Goal: Task Accomplishment & Management: Manage account settings

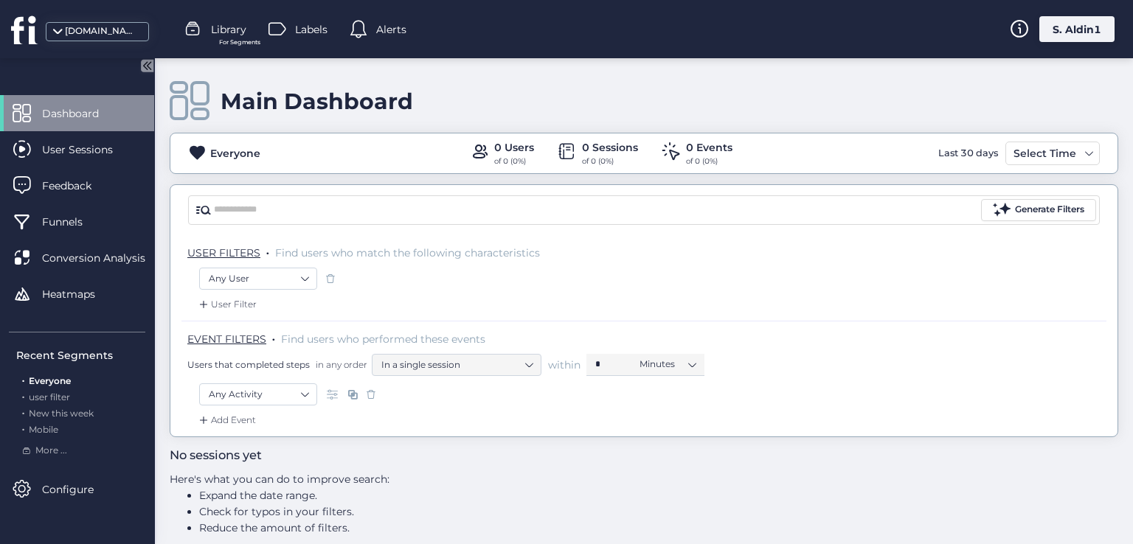
drag, startPoint x: 1089, startPoint y: 32, endPoint x: 1056, endPoint y: 83, distance: 61.4
click at [1088, 32] on div "S. Aldin1" at bounding box center [1076, 29] width 75 height 26
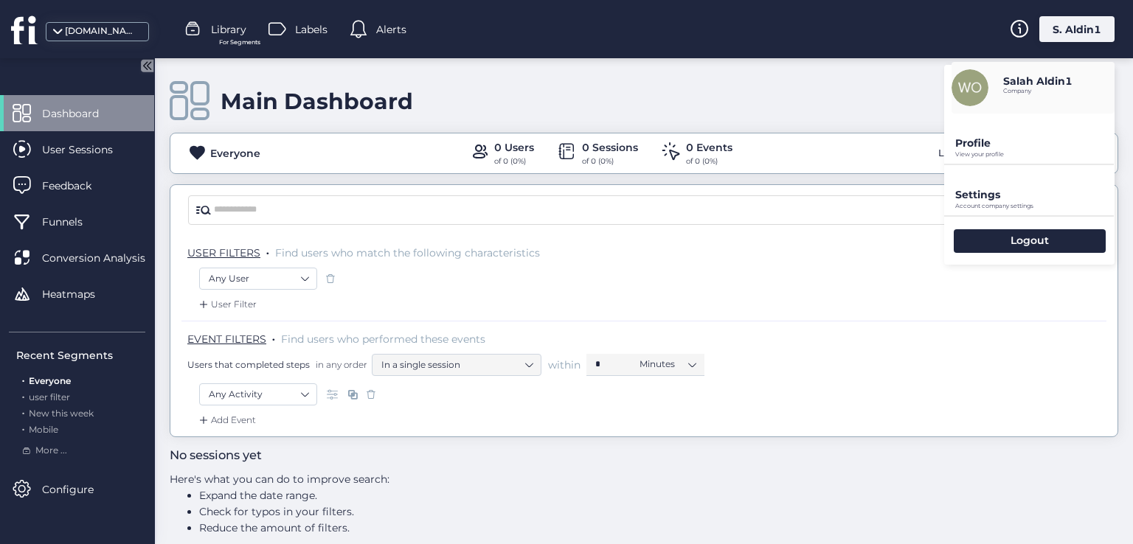
click at [967, 153] on p "View your profile" at bounding box center [1034, 154] width 159 height 7
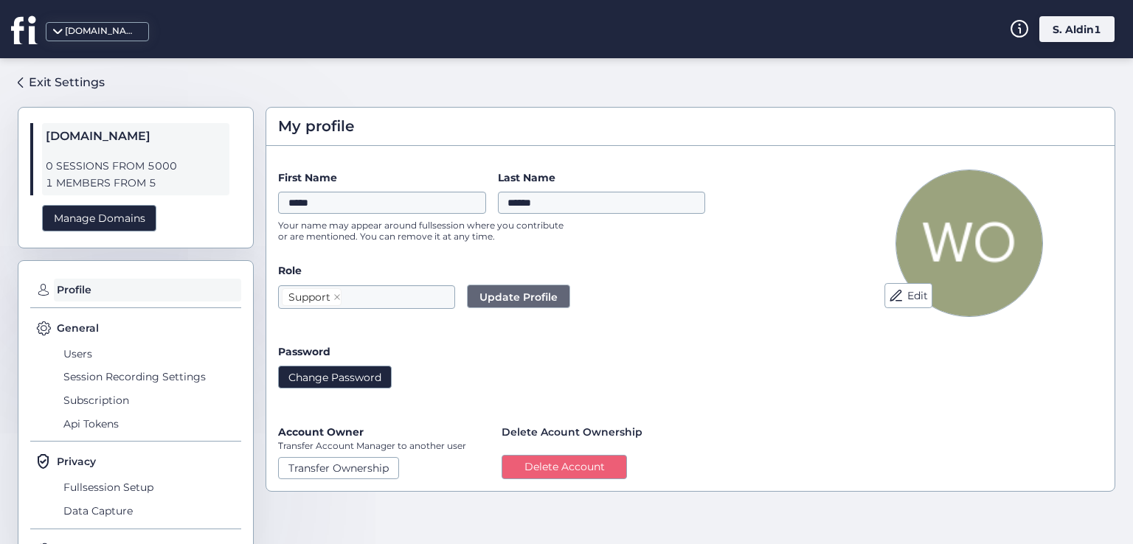
click at [317, 378] on button "Change Password" at bounding box center [335, 377] width 114 height 22
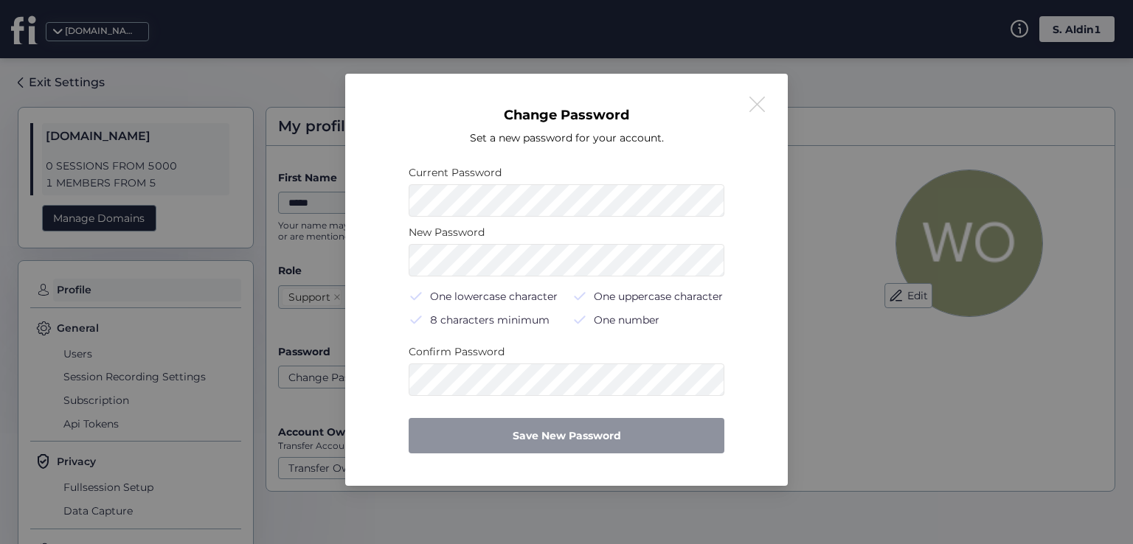
click at [746, 108] on div "Change Password Set a new password for your account. Current Password New Passw…" at bounding box center [566, 279] width 407 height 377
click at [764, 107] on button at bounding box center [757, 105] width 18 height 18
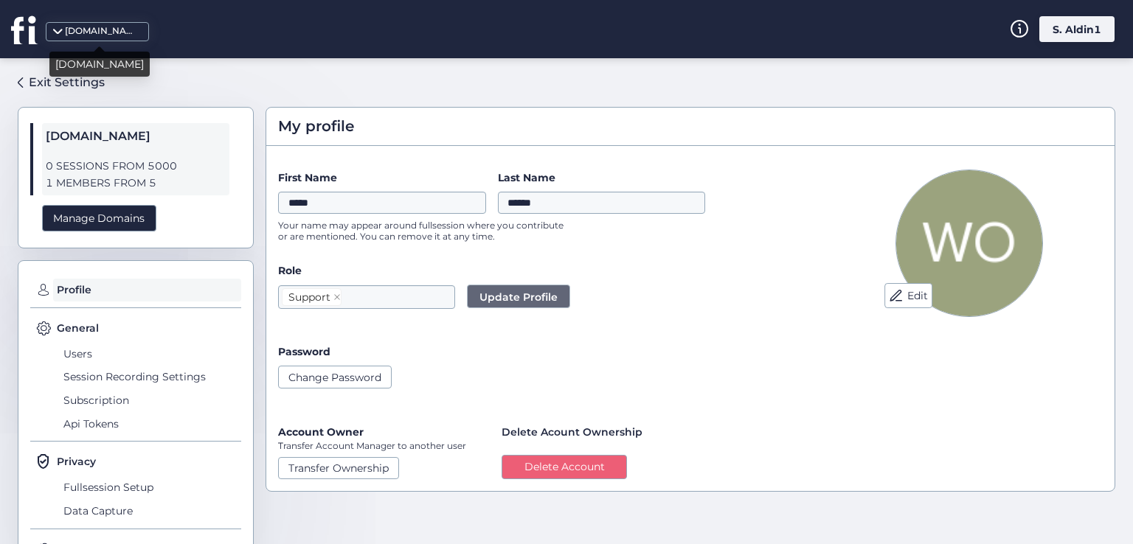
click at [85, 25] on div "[DOMAIN_NAME]" at bounding box center [102, 31] width 74 height 14
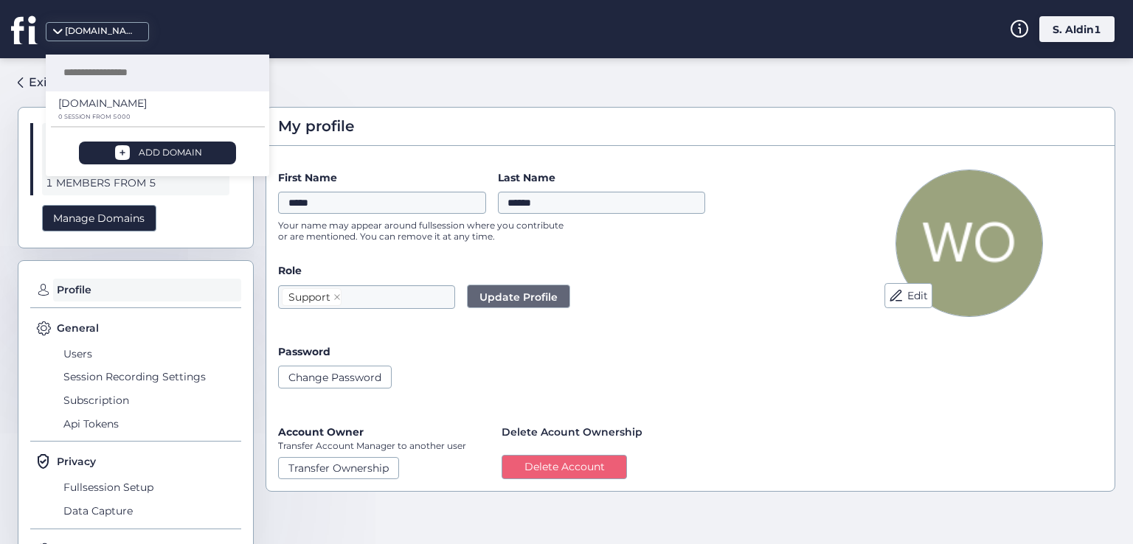
click at [1091, 41] on div "S. Aldin1" at bounding box center [1076, 29] width 75 height 26
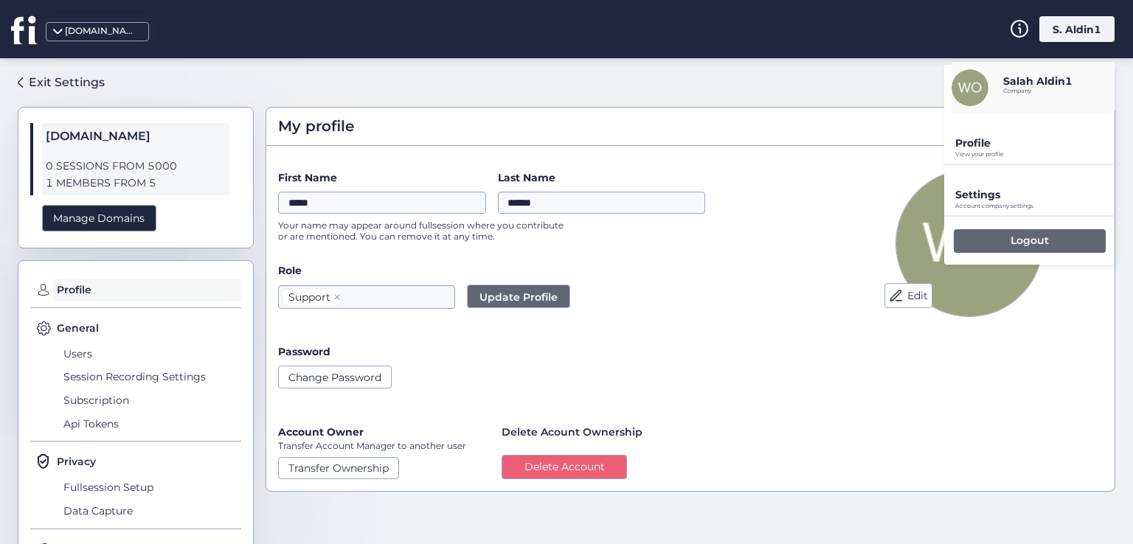
click at [1013, 243] on p "Logout" at bounding box center [1029, 240] width 38 height 13
